Goal: Information Seeking & Learning: Learn about a topic

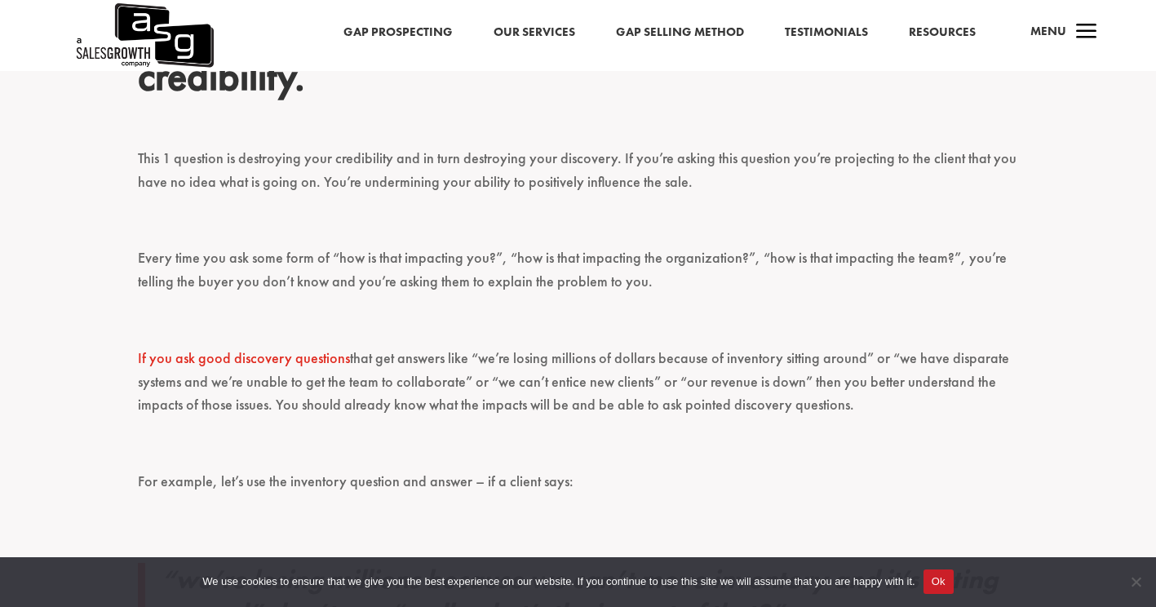
scroll to position [653, 0]
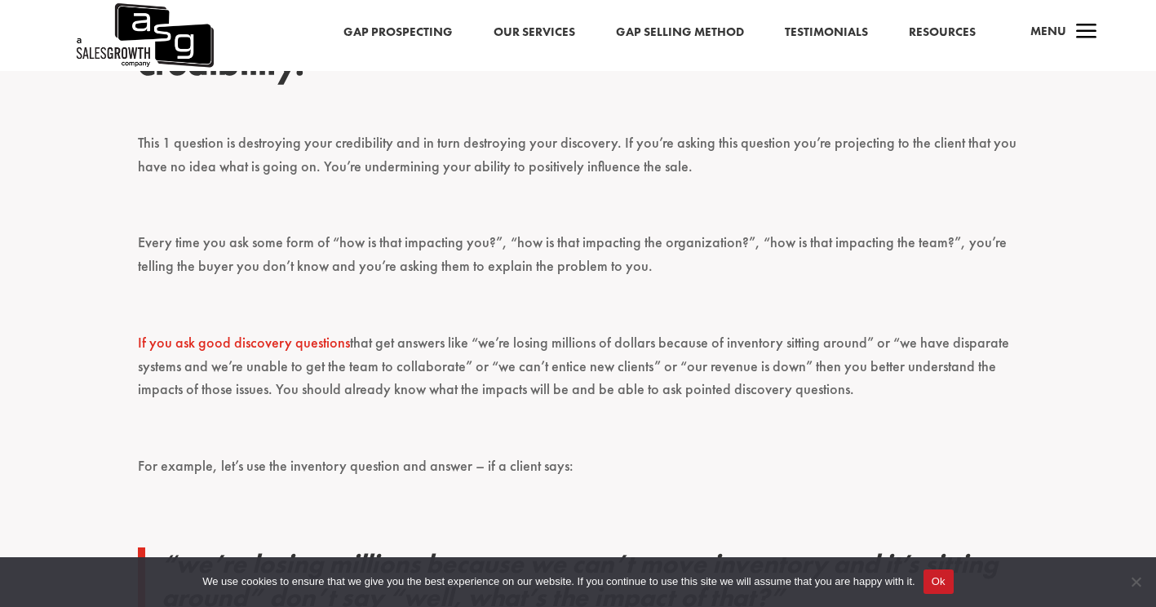
click at [686, 369] on p "If you ask good discovery questions that get answers like “we’re losing million…" at bounding box center [578, 373] width 881 height 85
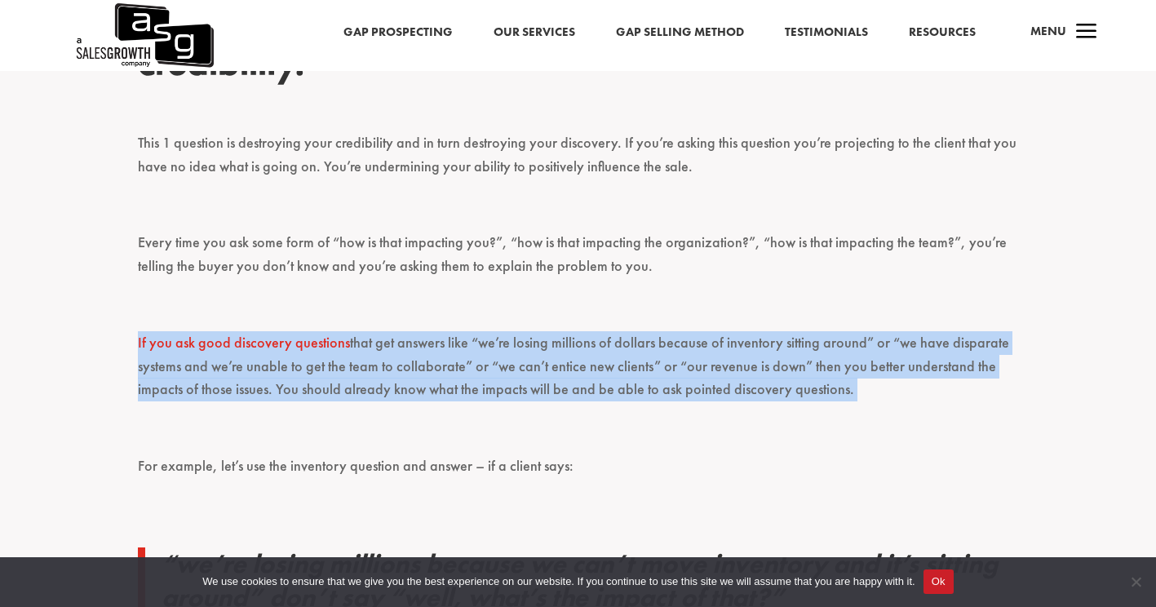
click at [686, 369] on p "If you ask good discovery questions that get answers like “we’re losing million…" at bounding box center [578, 373] width 881 height 85
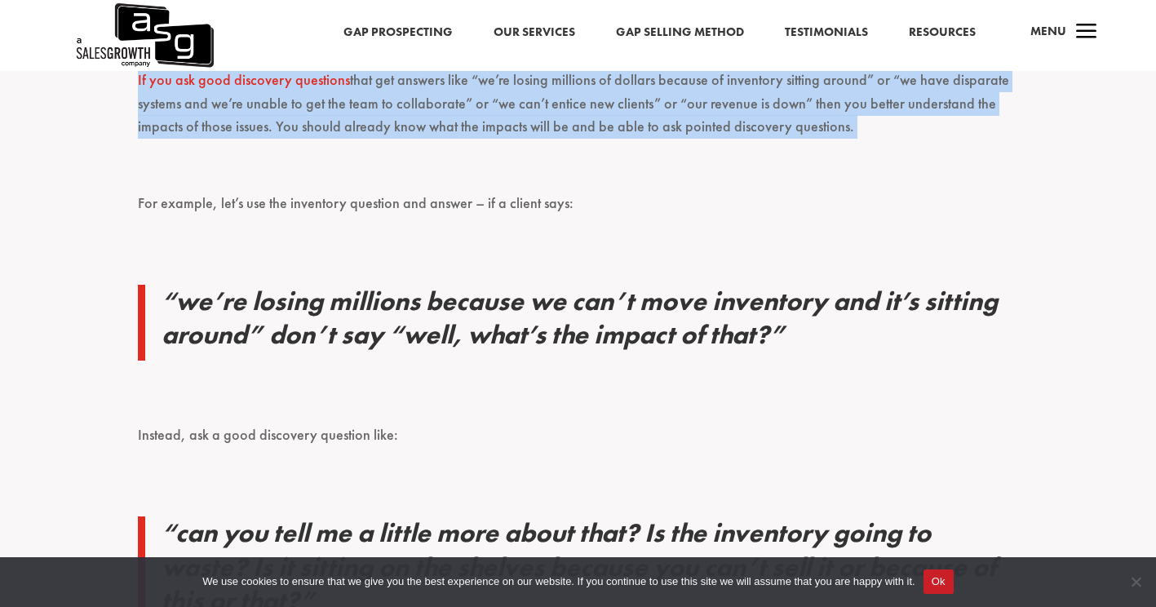
scroll to position [979, 0]
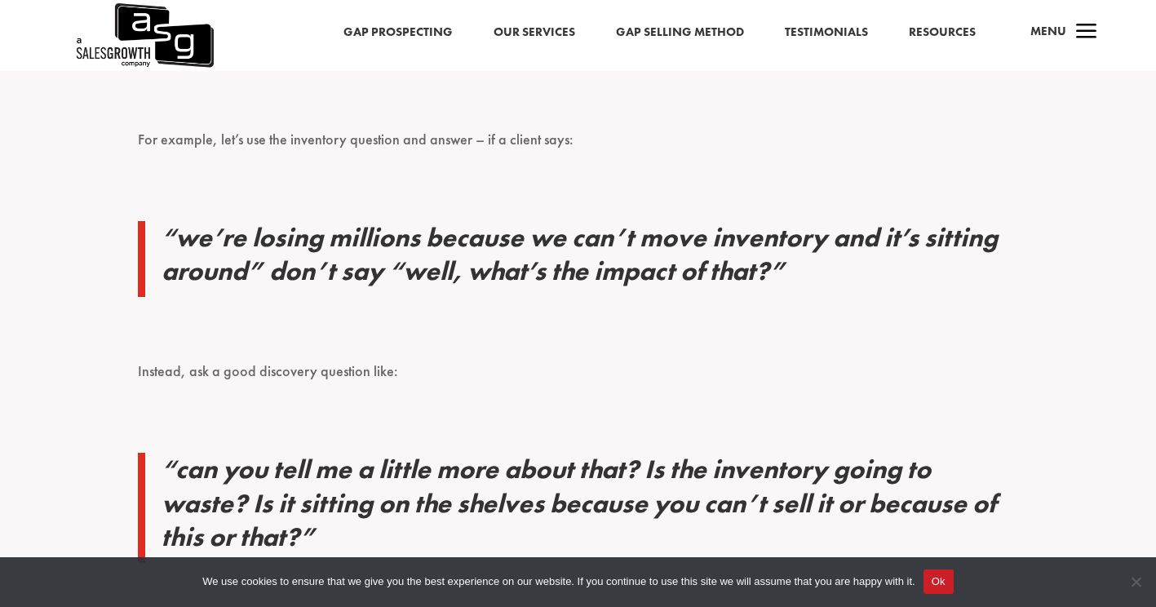
click at [499, 264] on h4 "“we’re losing millions because we can’t move inventory and it’s sitting around”…" at bounding box center [589, 259] width 857 height 77
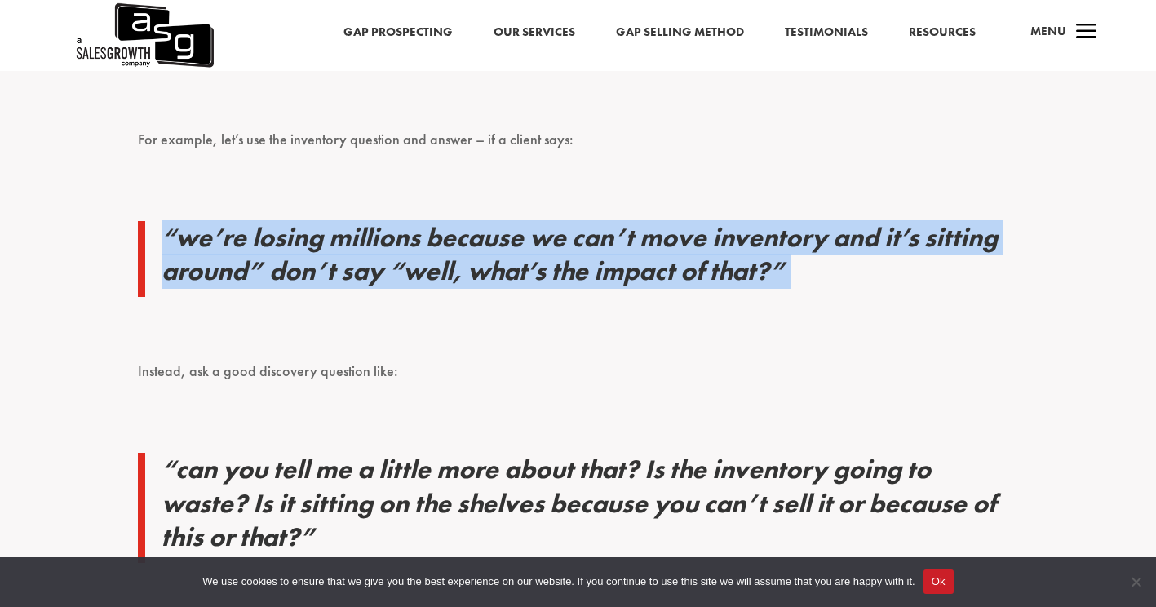
click at [499, 264] on h4 "“we’re losing millions because we can’t move inventory and it’s sitting around”…" at bounding box center [589, 259] width 857 height 77
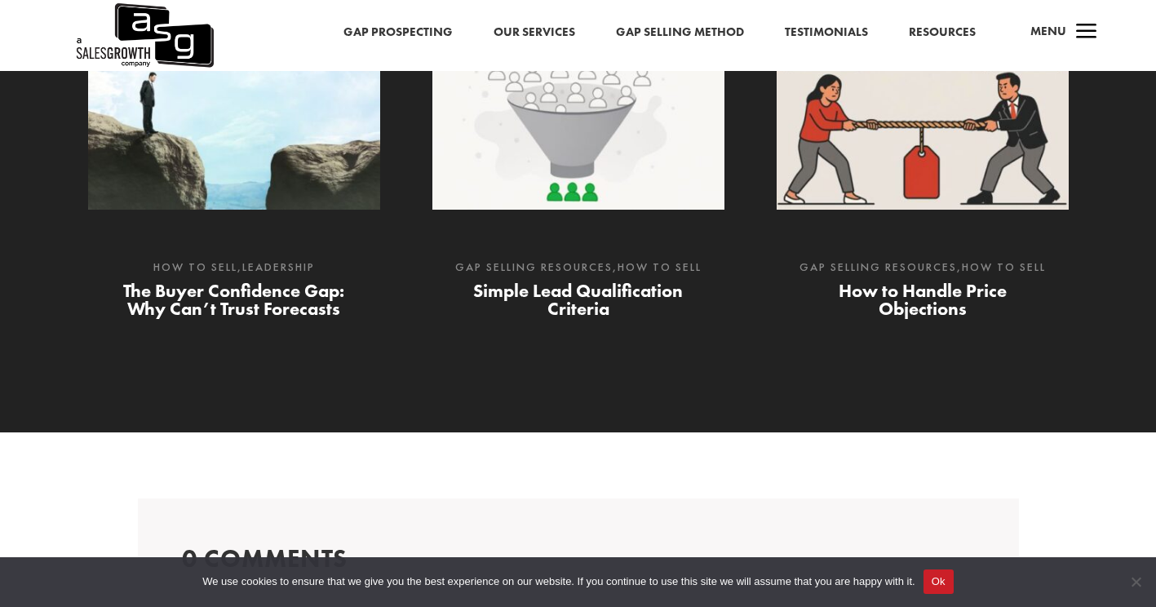
scroll to position [3848, 0]
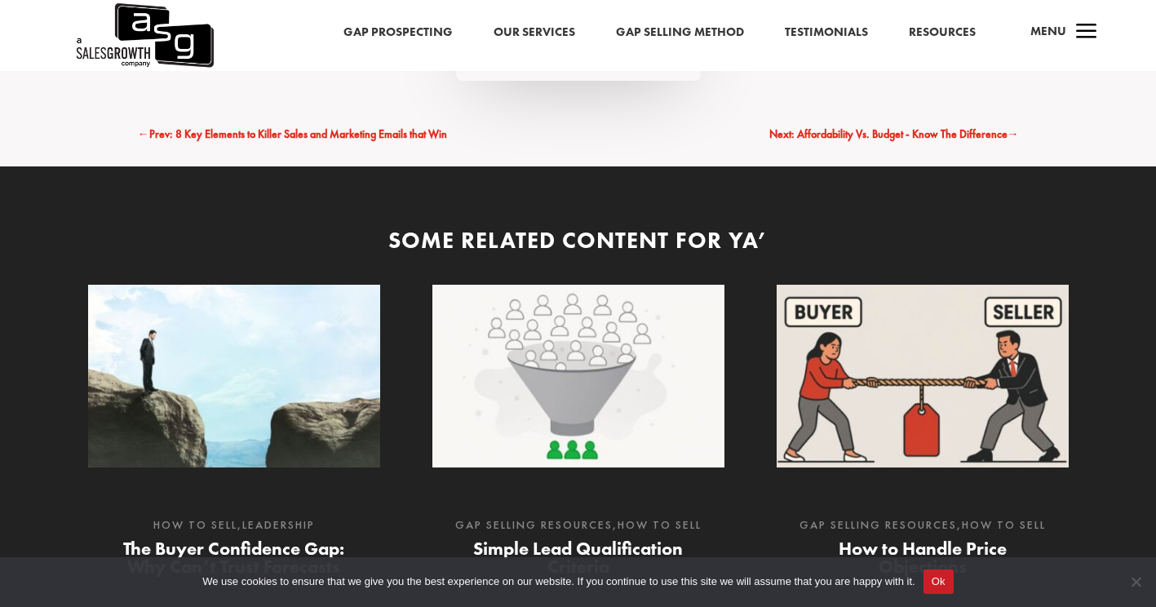
click at [941, 35] on link "Resources" at bounding box center [942, 32] width 67 height 21
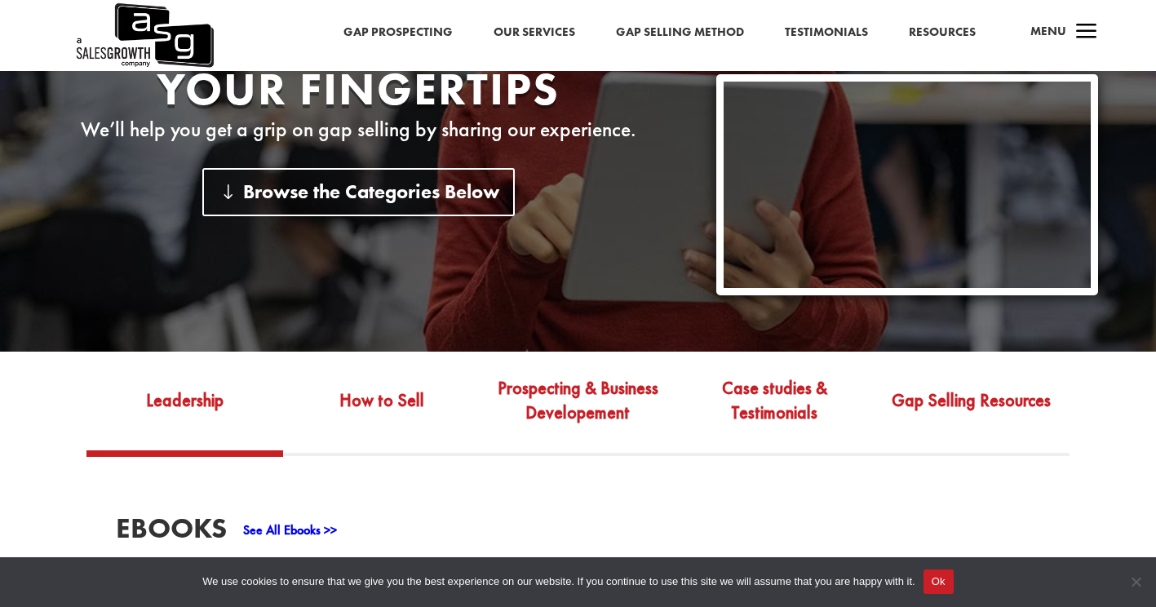
scroll to position [571, 0]
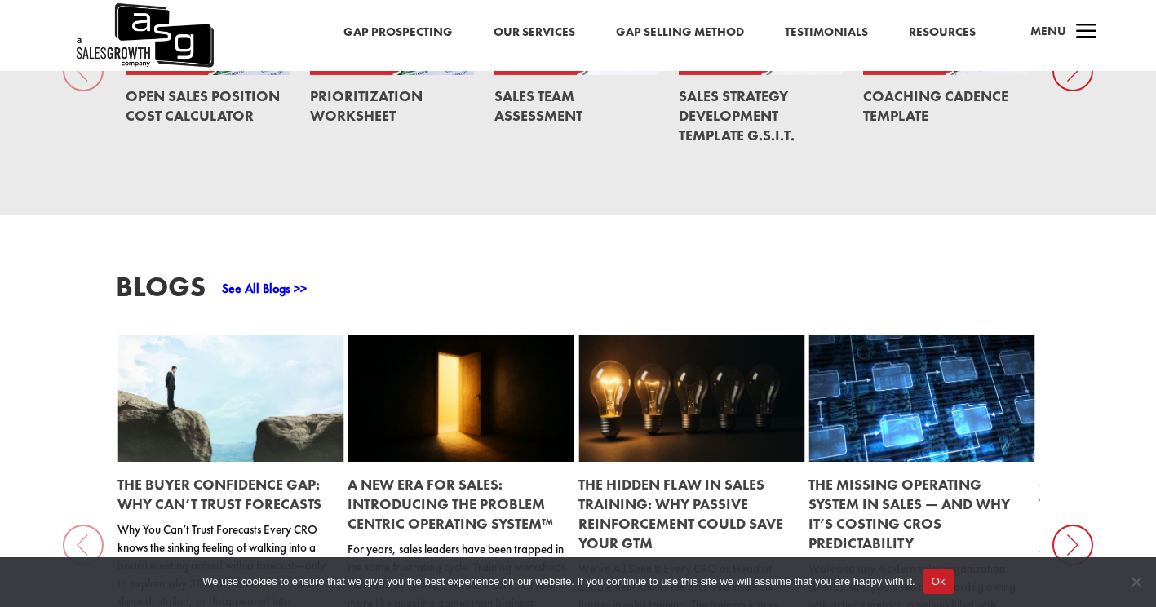
scroll to position [1223, 0]
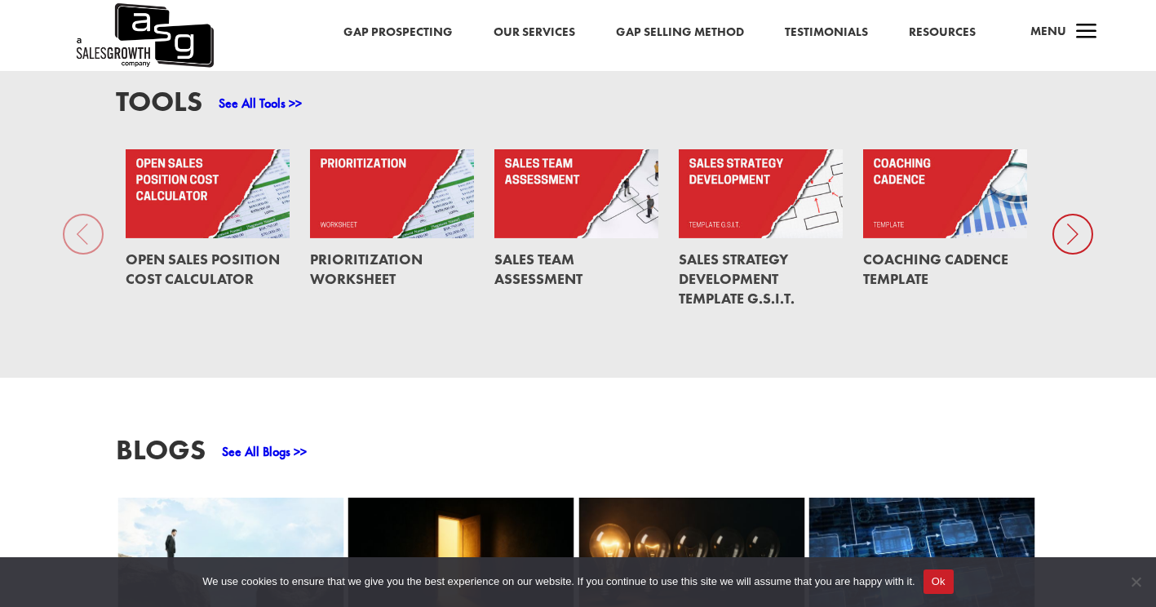
click at [1066, 232] on icon at bounding box center [1072, 234] width 41 height 41
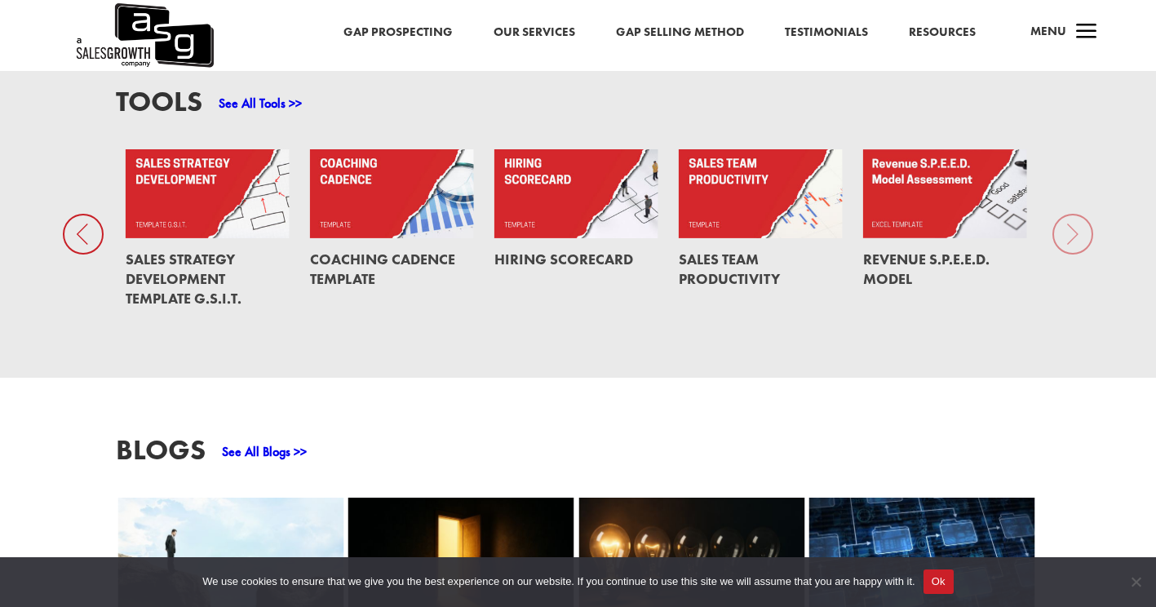
click at [1079, 225] on div "Tools See All Tools >> Open Sales Position Cost Calculator Prioritization Works…" at bounding box center [578, 203] width 1156 height 348
click at [1073, 201] on div "Tools See All Tools >> Open Sales Position Cost Calculator Prioritization Works…" at bounding box center [578, 203] width 1156 height 348
click at [1077, 217] on div "Tools See All Tools >> Open Sales Position Cost Calculator Prioritization Works…" at bounding box center [578, 203] width 1156 height 348
